Goal: Feedback & Contribution: Submit feedback/report problem

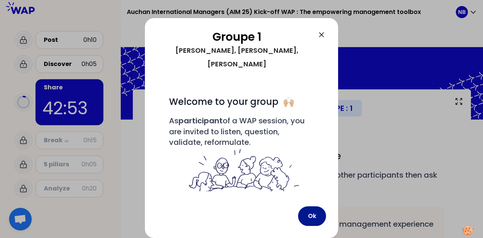
click at [306, 214] on button "Ok" at bounding box center [312, 216] width 28 height 20
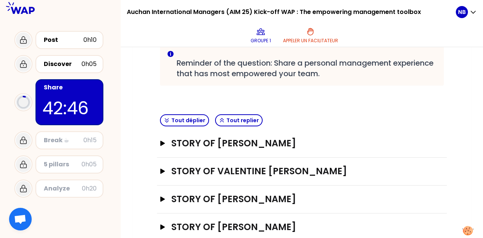
scroll to position [162, 0]
click at [210, 141] on h3 "STORY OF [PERSON_NAME]" at bounding box center [294, 143] width 246 height 12
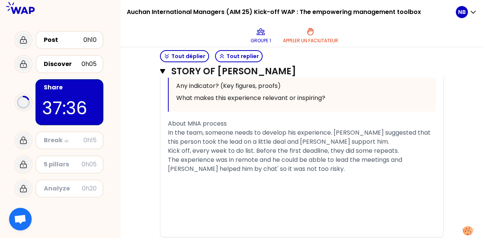
scroll to position [556, 0]
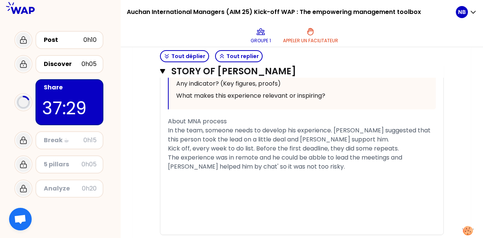
click at [192, 120] on span "About MNA process" at bounding box center [197, 121] width 59 height 9
click at [307, 167] on div "The experience was in remote and he could be abble to lead the meetings and [PE…" at bounding box center [302, 162] width 268 height 18
click at [327, 155] on span "The experience was in remote and he could be abble to lead the meetings and [PE…" at bounding box center [286, 162] width 236 height 18
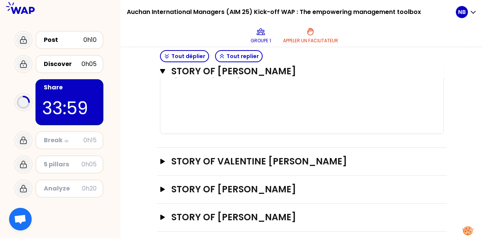
scroll to position [685, 0]
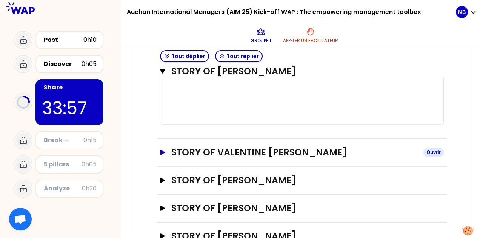
click at [164, 151] on icon "button" at bounding box center [162, 152] width 5 height 5
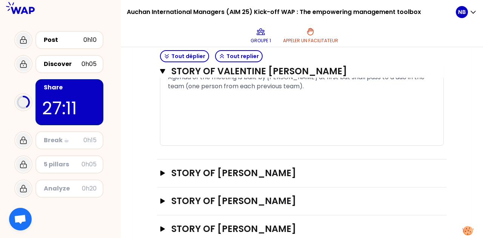
scroll to position [1214, 0]
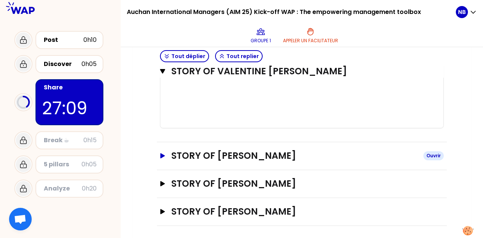
click at [162, 153] on icon "button" at bounding box center [162, 155] width 5 height 5
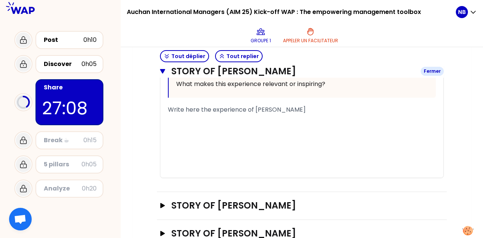
scroll to position [1654, 0]
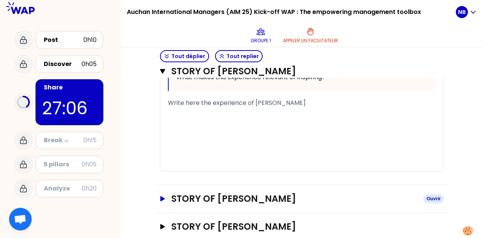
click at [163, 196] on icon "button" at bounding box center [163, 198] width 6 height 5
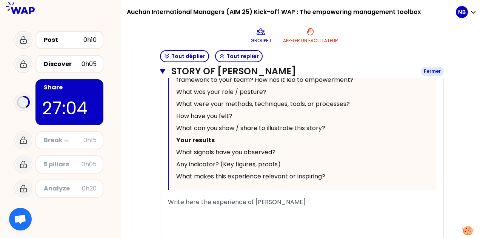
scroll to position [2095, 0]
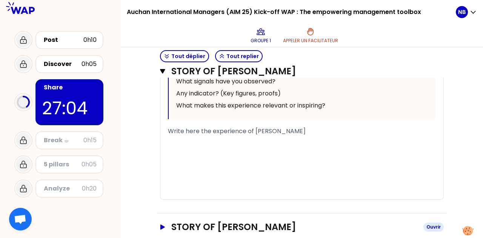
click at [161, 221] on button "STORY OF [PERSON_NAME]" at bounding box center [302, 227] width 284 height 12
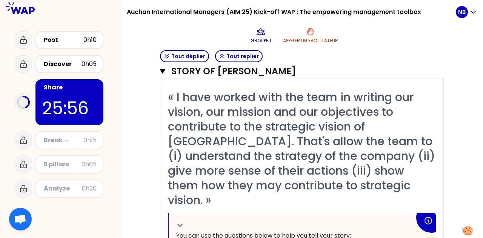
scroll to position [1318, 0]
click at [207, 127] on span "« I have worked with the team in writing our vision, our mission and our object…" at bounding box center [303, 148] width 270 height 119
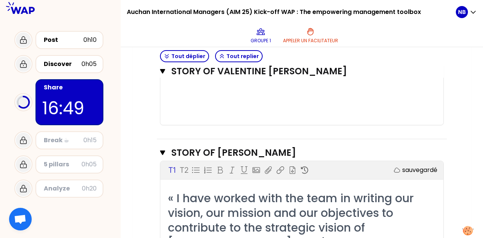
scroll to position [1215, 0]
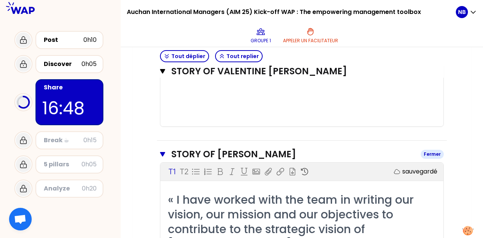
click at [161, 151] on icon "button" at bounding box center [162, 154] width 5 height 6
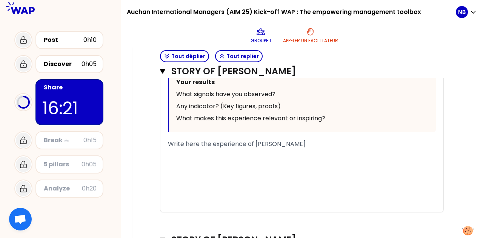
scroll to position [1626, 0]
click at [339, 149] on div "﻿" at bounding box center [302, 153] width 268 height 9
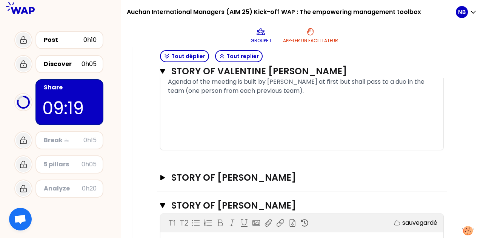
scroll to position [1209, 0]
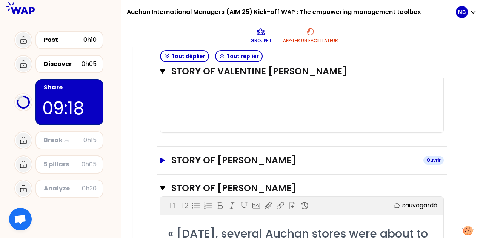
click at [168, 162] on button "STORY OF [PERSON_NAME]" at bounding box center [302, 160] width 284 height 12
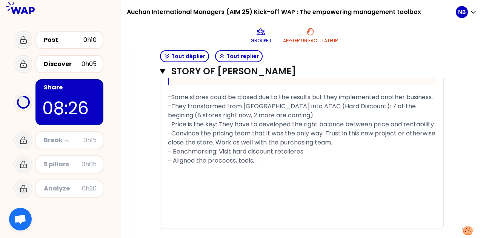
scroll to position [2157, 0]
click at [162, 72] on icon "button" at bounding box center [162, 71] width 5 height 5
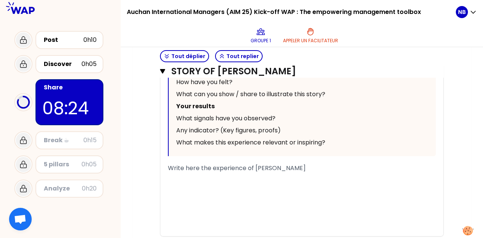
scroll to position [2138, 0]
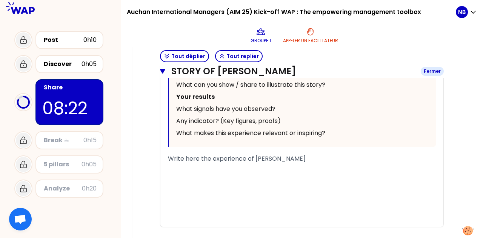
click at [161, 71] on icon "button" at bounding box center [162, 71] width 5 height 5
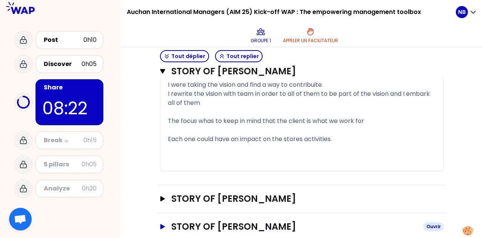
click at [161, 71] on icon "button" at bounding box center [162, 71] width 5 height 5
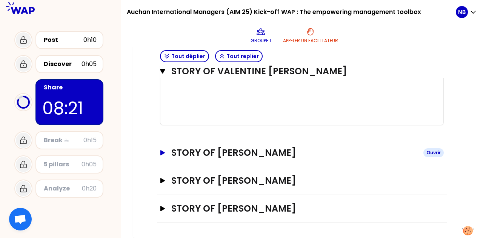
scroll to position [1214, 0]
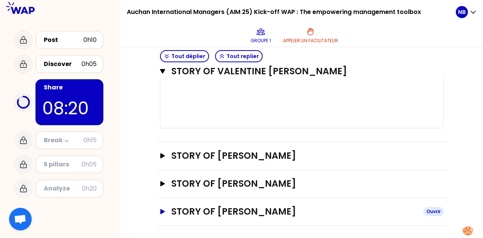
click at [161, 209] on icon "button" at bounding box center [162, 211] width 5 height 5
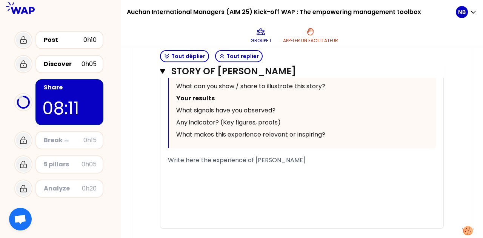
scroll to position [1670, 0]
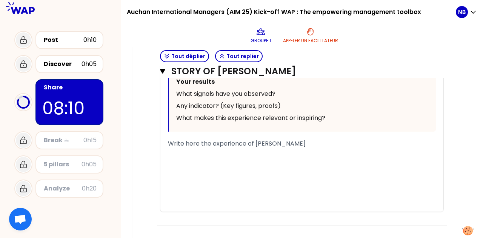
click at [206, 143] on span "Write here the experience of [PERSON_NAME]" at bounding box center [237, 143] width 138 height 9
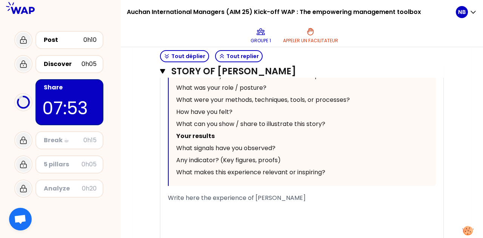
scroll to position [1616, 0]
click at [207, 193] on div "Write here the experience of [PERSON_NAME]" at bounding box center [302, 197] width 268 height 9
drag, startPoint x: 254, startPoint y: 198, endPoint x: 159, endPoint y: 203, distance: 95.2
click at [159, 203] on div "STORY OF [PERSON_NAME] T1 T2 Exporter sauvegardé « -I have increased the autono…" at bounding box center [302, 38] width 290 height 484
click at [276, 197] on div "Write here the experience of [PERSON_NAME]" at bounding box center [302, 197] width 268 height 9
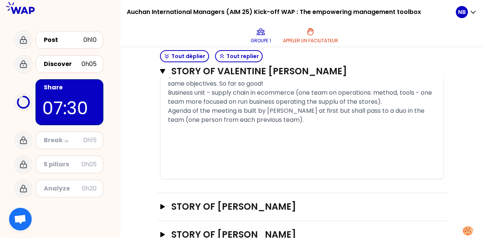
scroll to position [1166, 0]
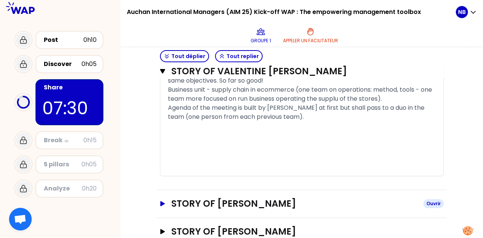
click at [276, 198] on h3 "STORY OF [PERSON_NAME]" at bounding box center [294, 204] width 246 height 12
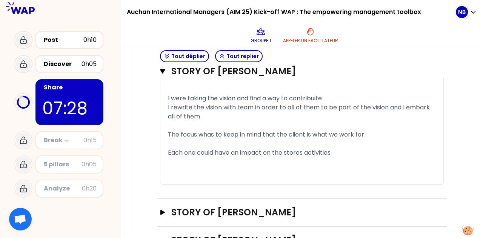
scroll to position [1681, 0]
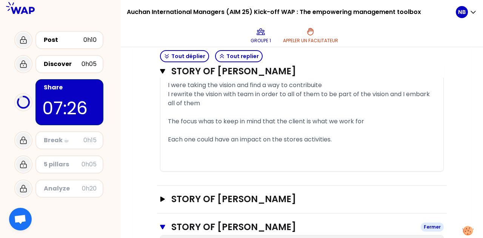
click at [166, 221] on button "STORY OF [PERSON_NAME]" at bounding box center [302, 227] width 284 height 12
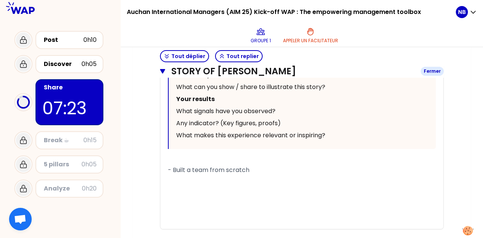
scroll to position [2139, 0]
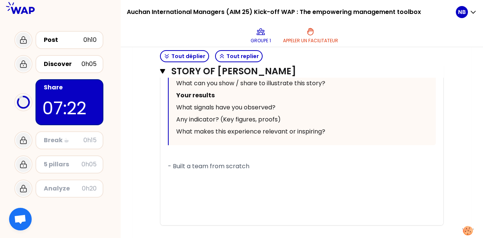
click at [200, 171] on div "﻿" at bounding box center [302, 175] width 268 height 9
click at [264, 162] on div "- Built a team from scratch -" at bounding box center [302, 171] width 268 height 18
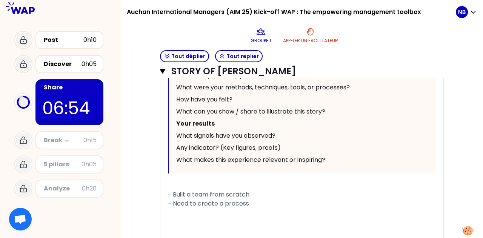
scroll to position [2111, 0]
click at [261, 189] on div "- Built a team from scratch - Need to create a process" at bounding box center [302, 198] width 268 height 18
click at [237, 208] on div "-" at bounding box center [302, 212] width 268 height 9
click at [177, 189] on span "- Built a team from scratch - Need to create a process" at bounding box center [209, 198] width 82 height 18
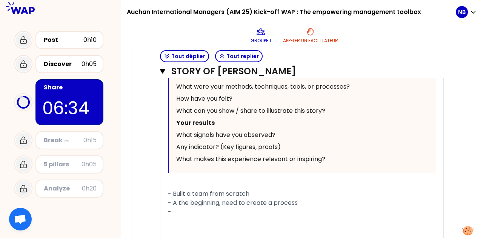
click at [242, 189] on span "- Built a team from scratch - A the beginning, need to create a process" at bounding box center [233, 198] width 130 height 18
click at [176, 189] on span "- Built a team from scratch - A the beginning, focused on creating a process" at bounding box center [240, 198] width 145 height 18
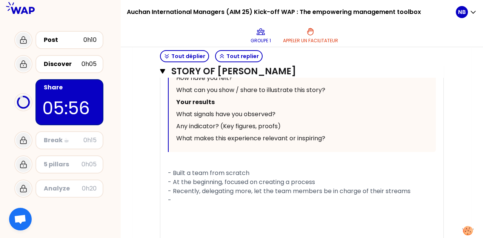
scroll to position [2147, 0]
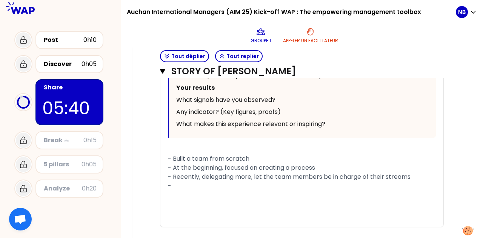
click at [250, 172] on span "- Recently, delegating more, let the team members be in charge of their streams" at bounding box center [289, 176] width 243 height 9
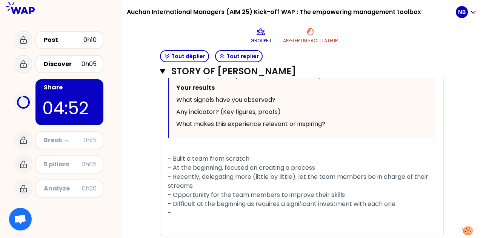
click at [256, 154] on span "- Built a team from scratch - At the beginning, focused on creating a process" at bounding box center [241, 163] width 147 height 18
click at [235, 209] on div "-" at bounding box center [302, 213] width 268 height 9
click at [199, 209] on div "-" at bounding box center [302, 213] width 268 height 9
click at [179, 209] on span "- Adapt to each person" at bounding box center [203, 213] width 71 height 9
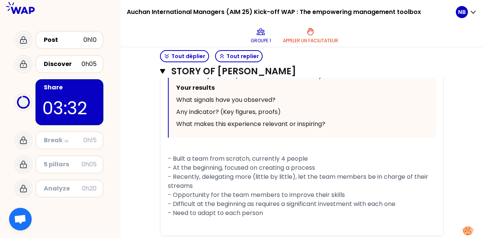
click at [271, 209] on div "- Need to adapt to each person" at bounding box center [302, 213] width 268 height 9
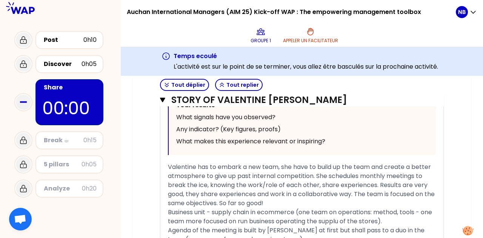
scroll to position [1071, 0]
click at [163, 100] on icon "button" at bounding box center [162, 100] width 5 height 5
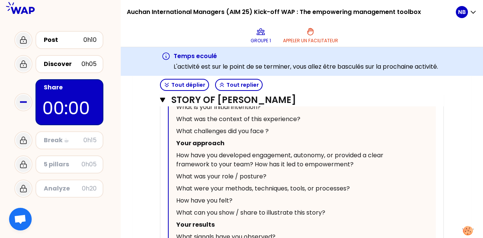
scroll to position [994, 0]
click at [163, 100] on icon "button" at bounding box center [162, 100] width 5 height 5
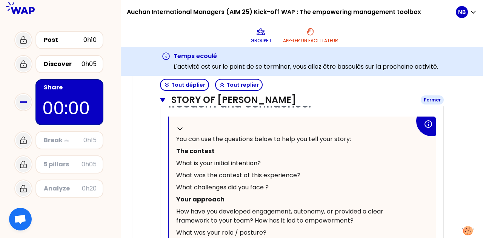
click at [165, 98] on icon "button" at bounding box center [162, 100] width 5 height 5
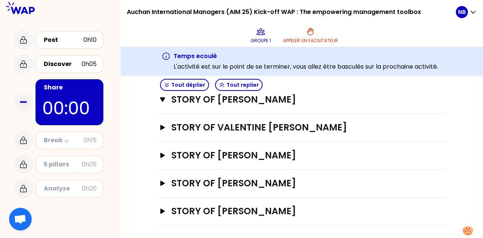
scroll to position [738, 0]
click at [164, 97] on icon "button" at bounding box center [162, 99] width 5 height 5
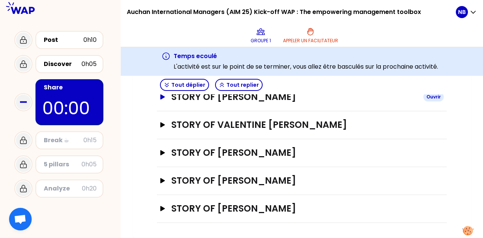
scroll to position [234, 0]
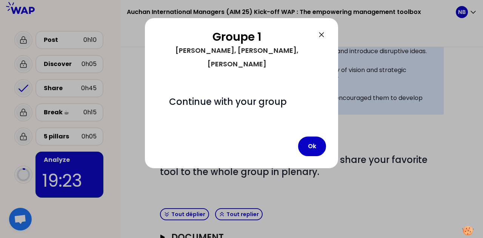
scroll to position [234, 0]
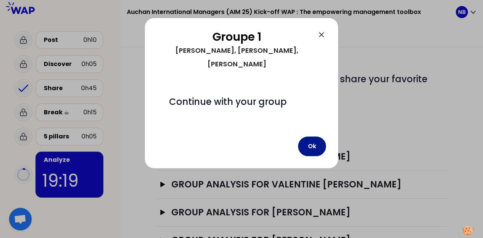
click at [319, 137] on button "Ok" at bounding box center [312, 147] width 28 height 20
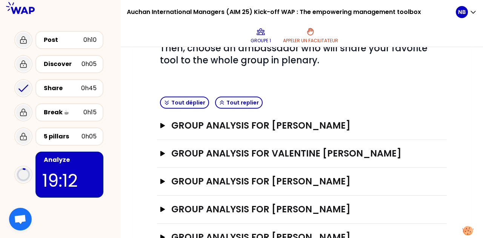
scroll to position [291, 0]
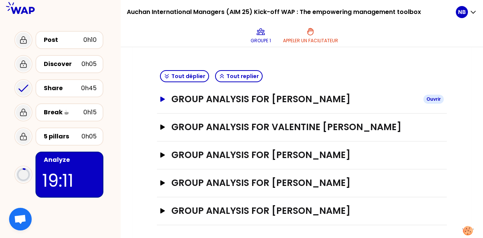
click at [242, 100] on h3 "GROUP ANALYSIS FOR [PERSON_NAME]" at bounding box center [294, 99] width 246 height 12
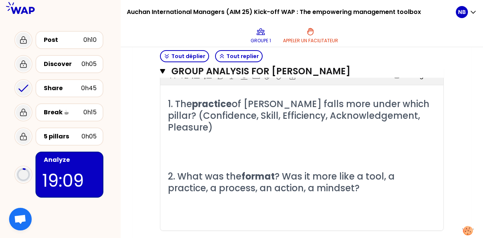
scroll to position [332, 0]
click at [246, 136] on p "﻿" at bounding box center [302, 140] width 268 height 12
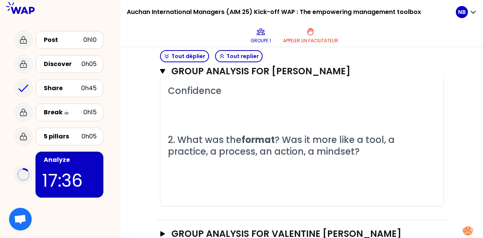
scroll to position [394, 0]
click at [251, 163] on p "﻿" at bounding box center [302, 163] width 268 height 12
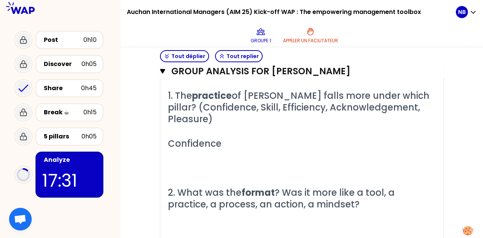
scroll to position [340, 0]
click at [202, 151] on p "﻿" at bounding box center [302, 156] width 268 height 12
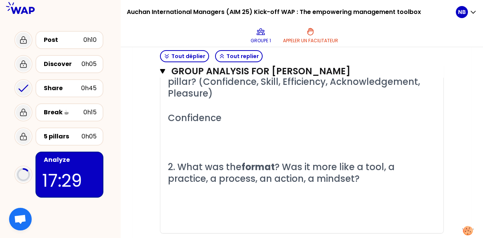
scroll to position [368, 0]
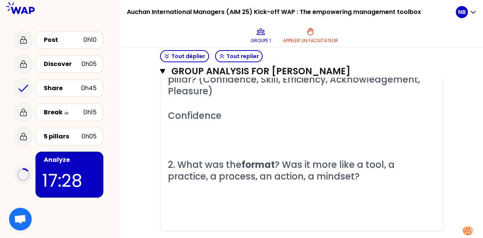
click at [192, 196] on p "﻿" at bounding box center [302, 201] width 268 height 12
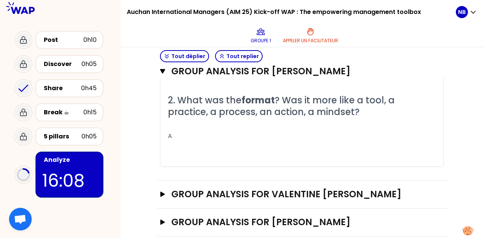
scroll to position [433, 0]
click at [163, 191] on icon "button" at bounding box center [162, 193] width 5 height 5
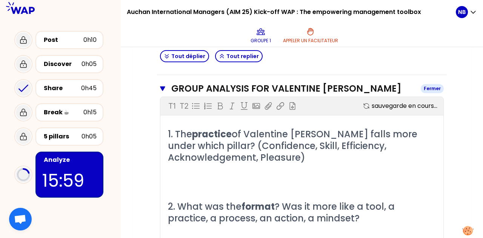
scroll to position [539, 0]
click at [208, 183] on p "﻿" at bounding box center [302, 181] width 268 height 12
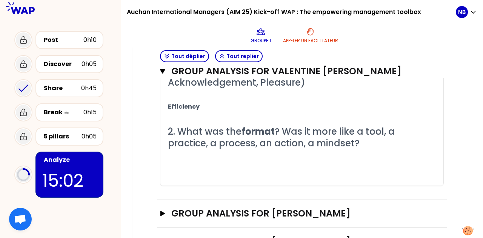
scroll to position [619, 0]
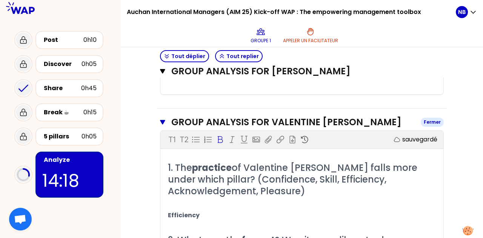
click at [162, 120] on icon "button" at bounding box center [162, 122] width 5 height 5
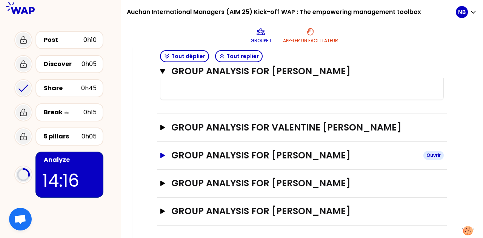
click at [161, 155] on icon "button" at bounding box center [162, 155] width 5 height 5
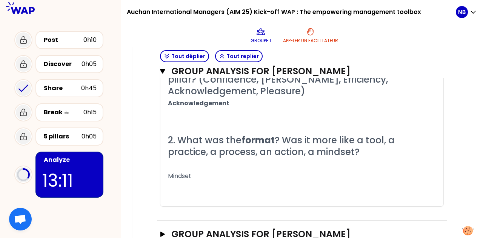
scroll to position [683, 0]
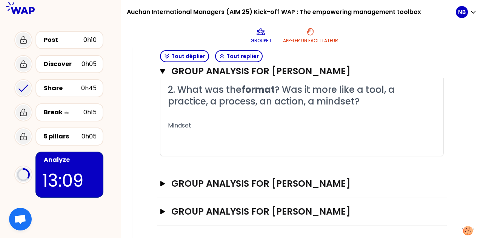
click at [159, 181] on div "GROUP ANALYSIS FOR [PERSON_NAME]" at bounding box center [302, 184] width 290 height 28
click at [163, 182] on icon "button" at bounding box center [162, 183] width 5 height 5
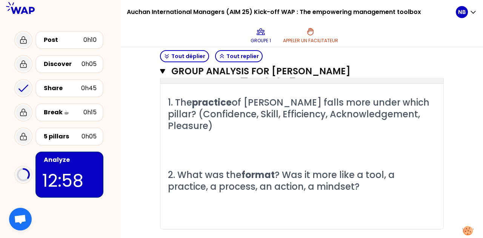
scroll to position [855, 0]
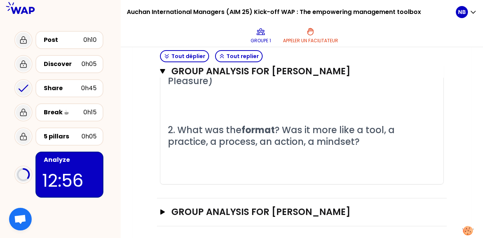
click at [159, 206] on div "GROUP ANALYSIS FOR [PERSON_NAME]" at bounding box center [302, 213] width 290 height 28
click at [163, 210] on icon "button" at bounding box center [162, 211] width 5 height 5
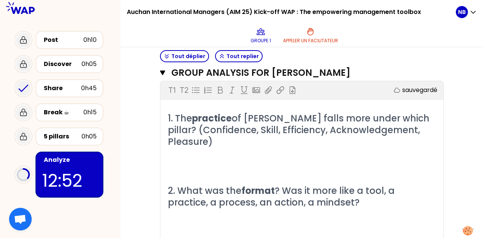
scroll to position [791, 0]
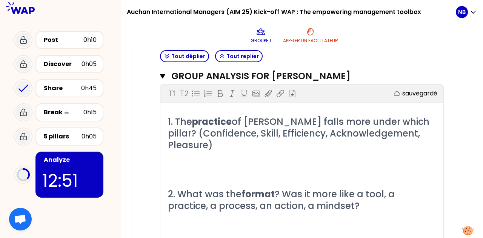
click at [192, 166] on p "﻿" at bounding box center [302, 169] width 268 height 12
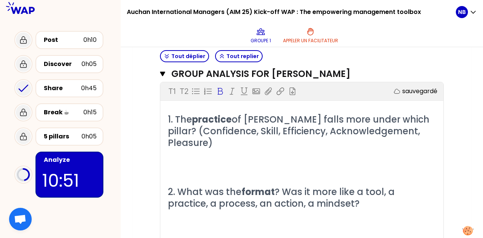
scroll to position [997, 0]
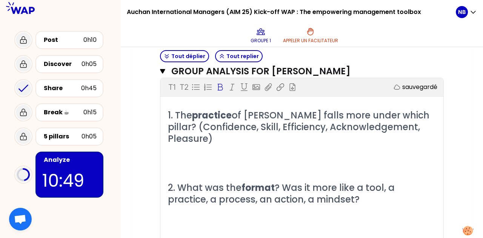
click at [212, 157] on p "﻿" at bounding box center [302, 163] width 268 height 12
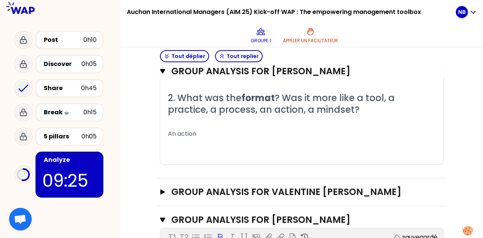
scroll to position [435, 0]
click at [164, 190] on icon "button" at bounding box center [162, 192] width 5 height 5
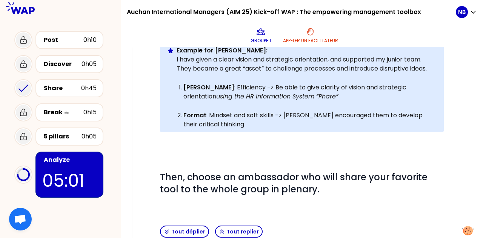
scroll to position [0, 0]
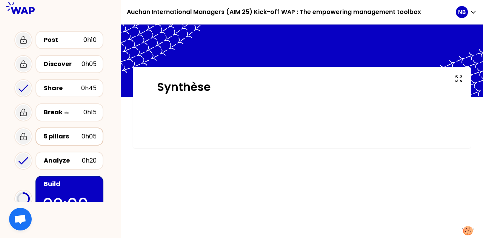
scroll to position [95, 0]
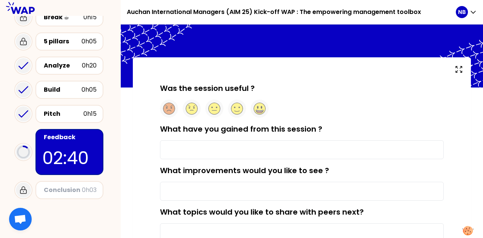
scroll to position [9, 0]
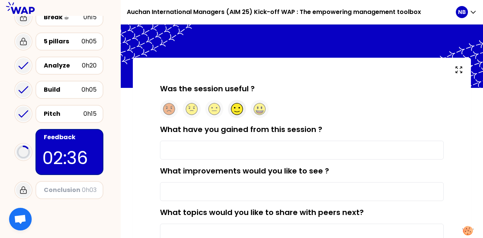
click at [235, 108] on circle at bounding box center [237, 109] width 12 height 12
click at [245, 151] on input "What have you gained from this session ?" at bounding box center [302, 150] width 284 height 19
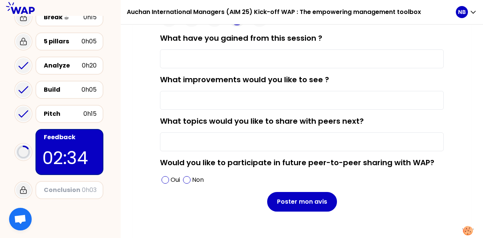
scroll to position [101, 0]
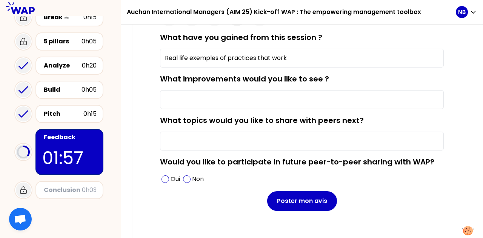
type input "Real life exemples of practices that work"
click at [235, 100] on input "What improvements would you like to see ?" at bounding box center [302, 99] width 284 height 19
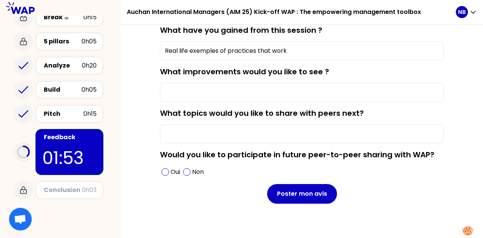
scroll to position [112, 0]
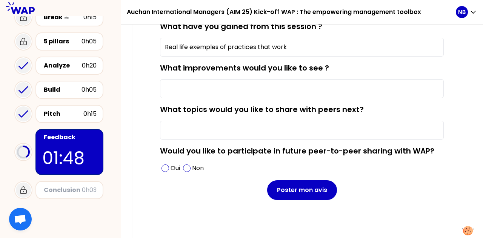
click at [223, 92] on input "What improvements would you like to see ?" at bounding box center [302, 88] width 284 height 19
click at [223, 128] on input "What topics would you like to share with peers next?" at bounding box center [302, 130] width 284 height 19
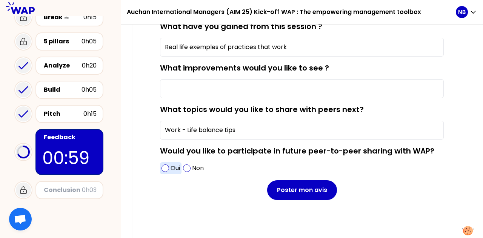
type input "Work - Life balance tips"
click at [163, 166] on span at bounding box center [166, 169] width 8 height 8
drag, startPoint x: 324, startPoint y: 190, endPoint x: 370, endPoint y: 140, distance: 68.1
click at [370, 140] on form "Was the session useful ? What have you gained from this session ? Real life exe…" at bounding box center [302, 90] width 284 height 220
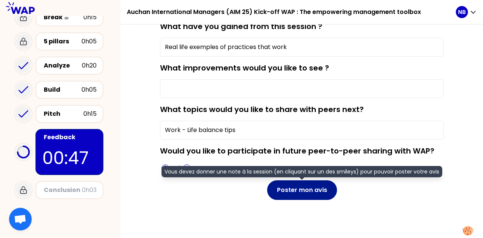
click at [306, 189] on button "Poster mon avis" at bounding box center [302, 190] width 70 height 20
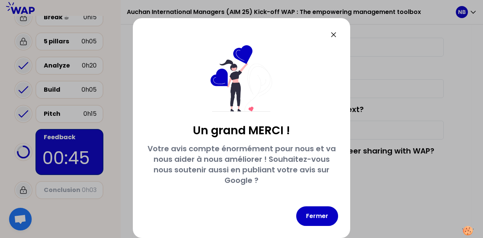
scroll to position [29, 0]
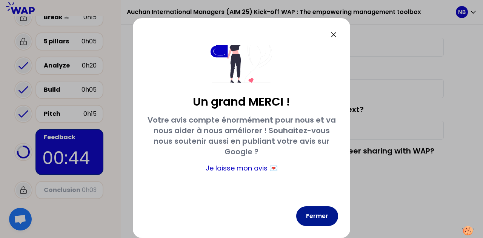
click at [321, 211] on button "Fermer" at bounding box center [317, 216] width 42 height 20
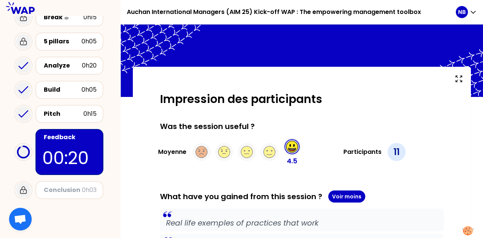
scroll to position [0, 0]
